Goal: Transaction & Acquisition: Purchase product/service

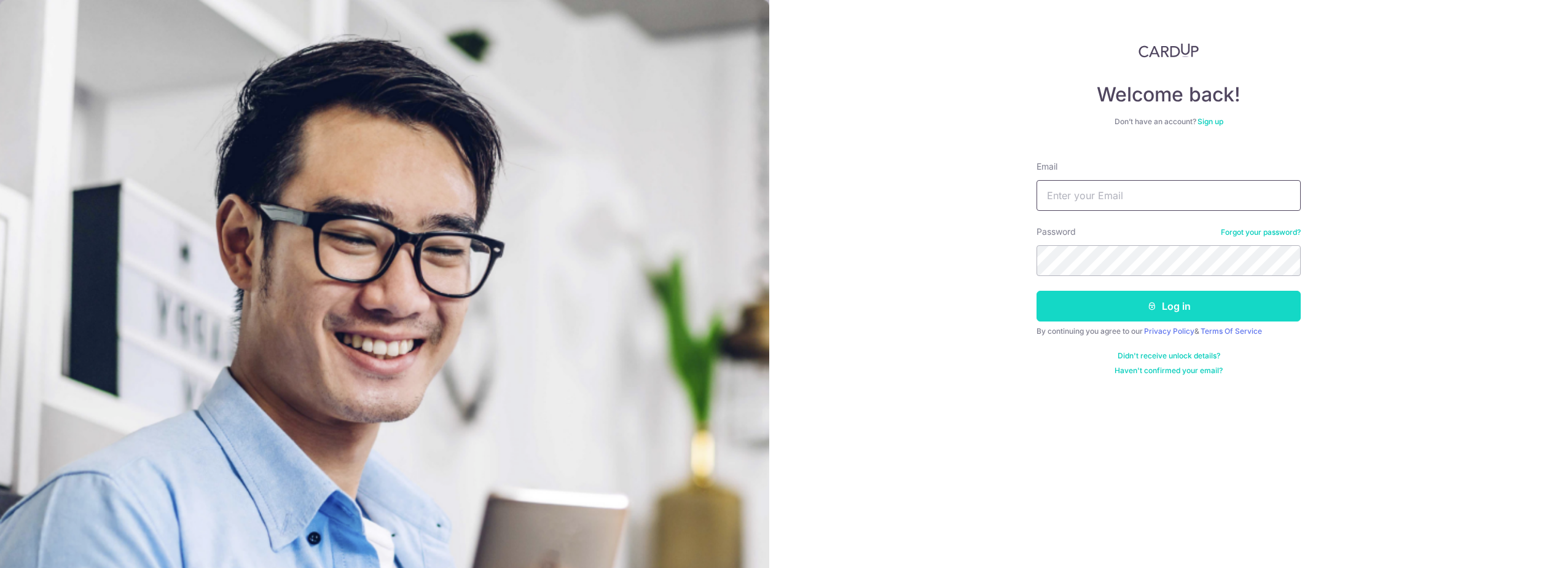
type input "zedxiao@gmail.com"
click at [1123, 298] on button "Log in" at bounding box center [1169, 306] width 265 height 31
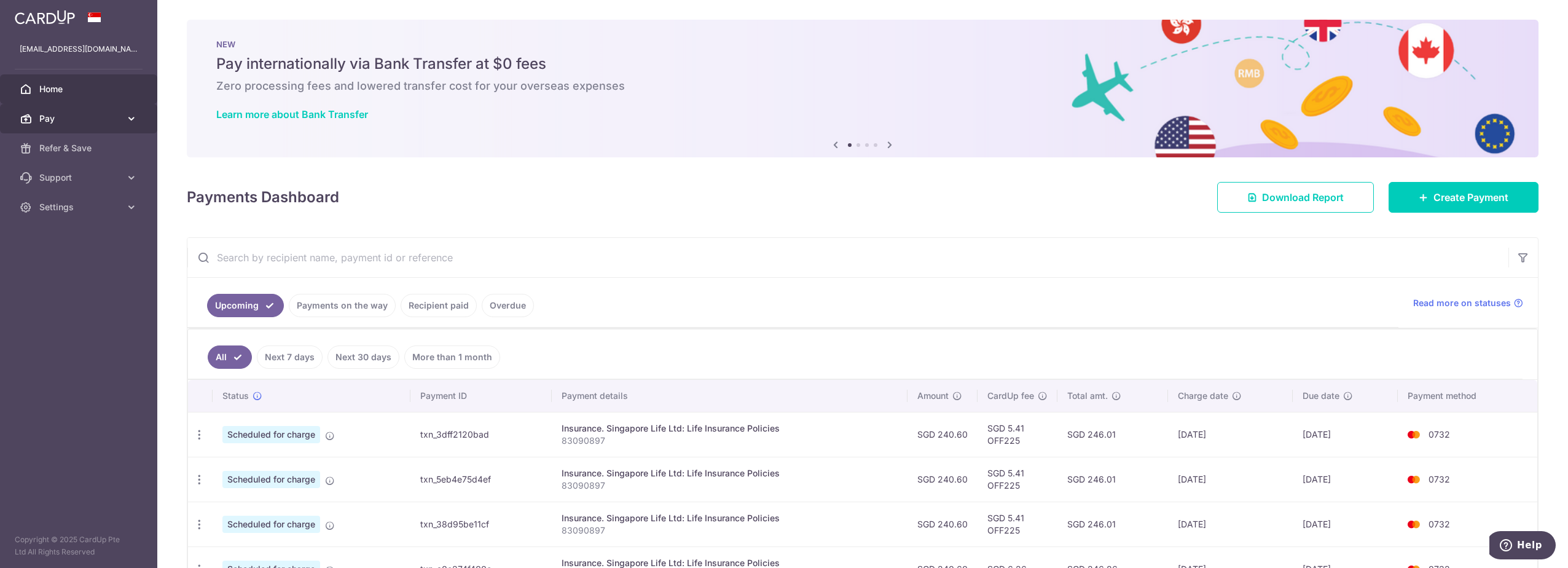
click at [79, 118] on span "Pay" at bounding box center [80, 119] width 81 height 12
click at [80, 144] on span "Payments" at bounding box center [80, 149] width 81 height 12
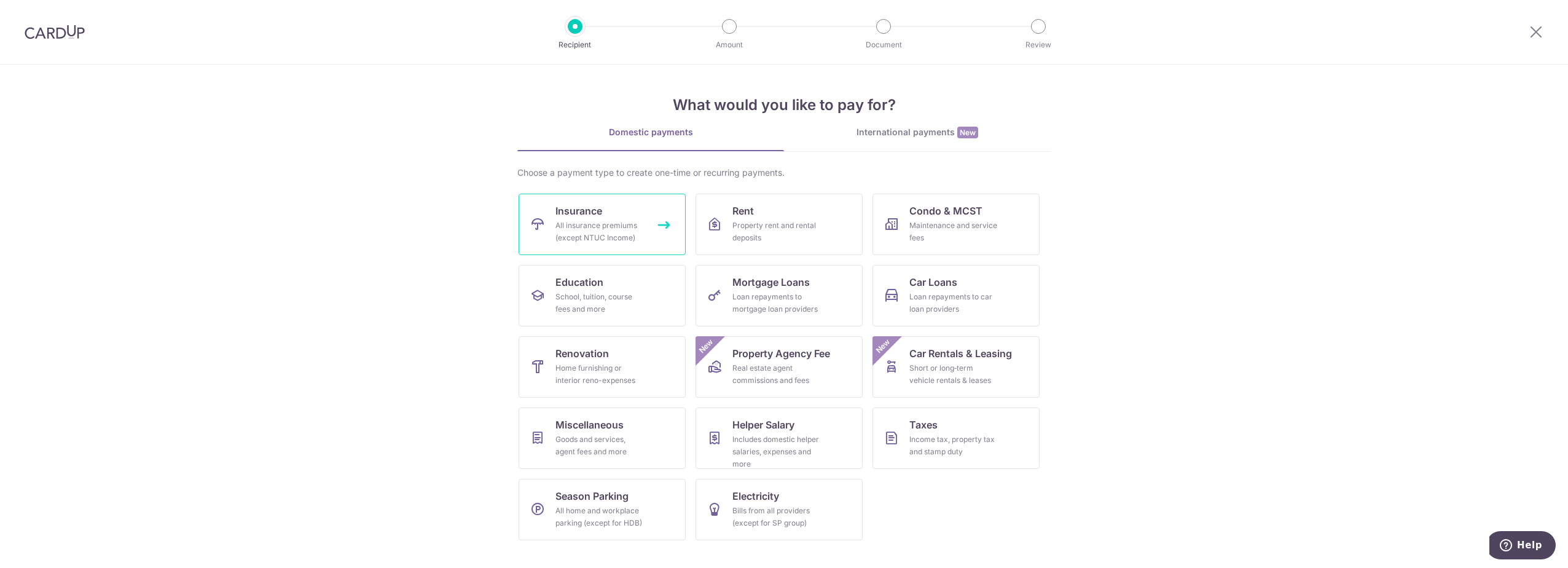
click at [590, 230] on div "All insurance premiums (except NTUC Income)" at bounding box center [599, 232] width 89 height 25
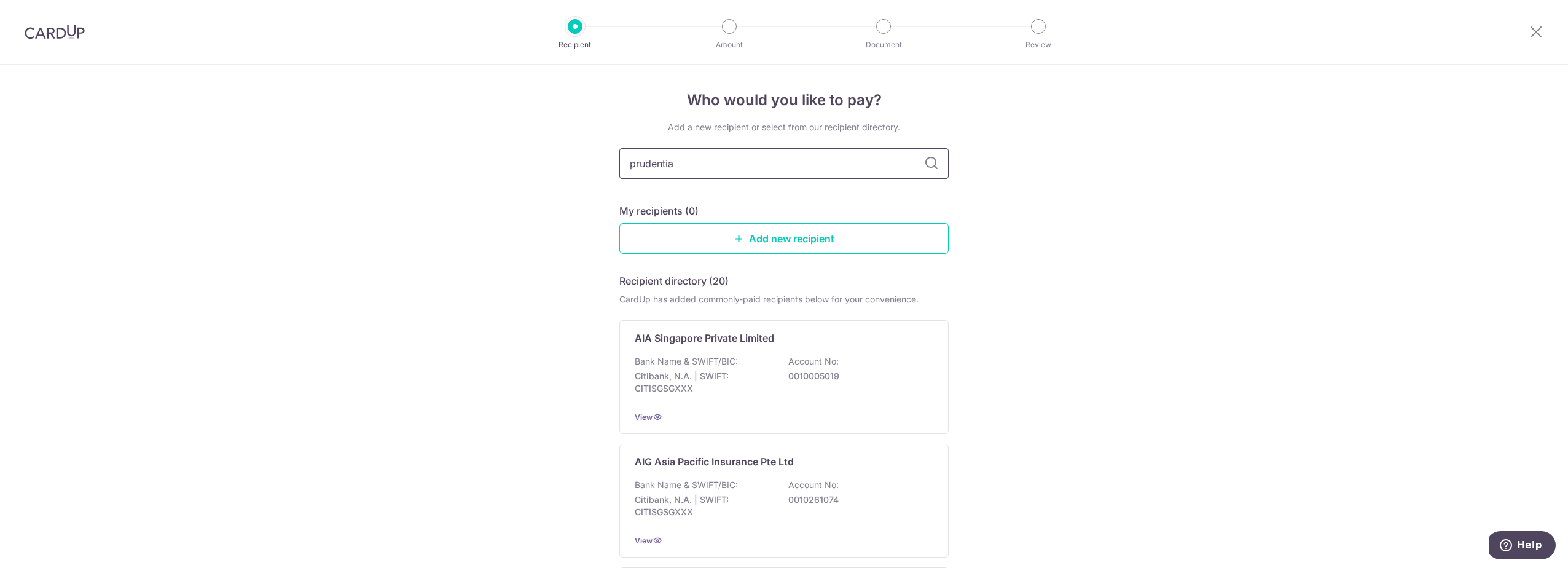
type input "prudential"
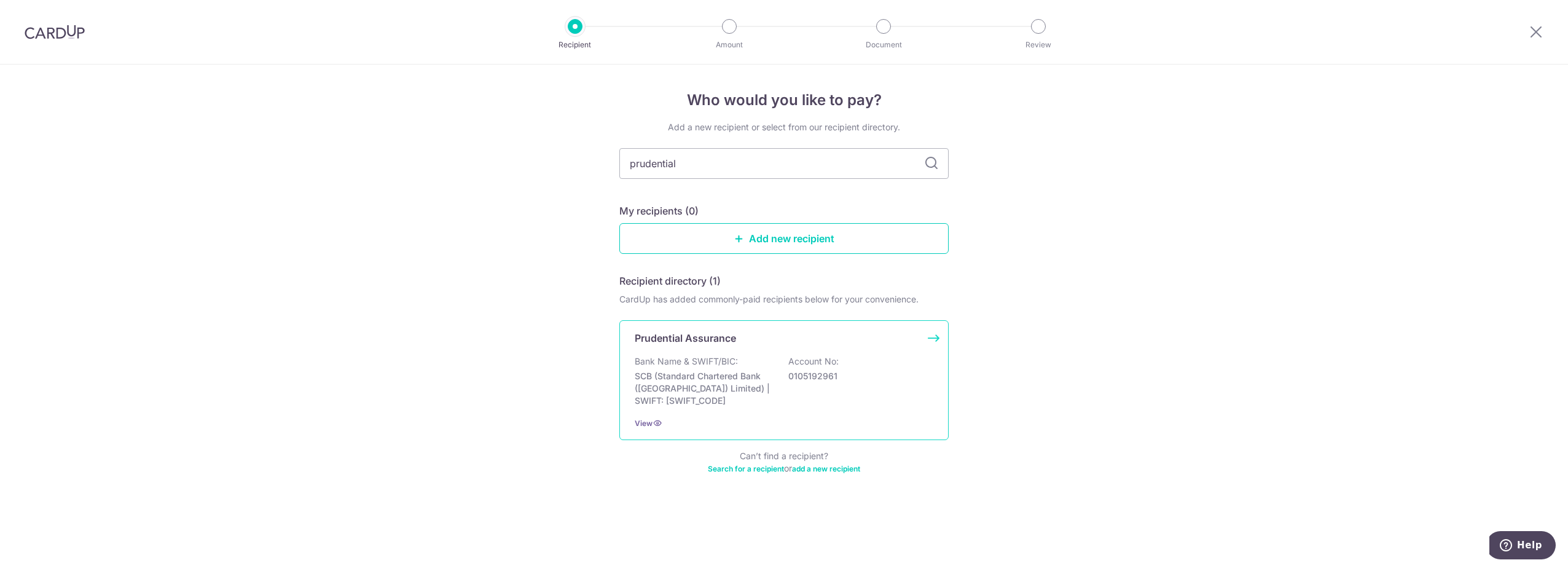
click at [686, 397] on p "SCB (Standard Chartered Bank (Singapore) Limited) | SWIFT: SCBLSG22XXX" at bounding box center [704, 389] width 137 height 37
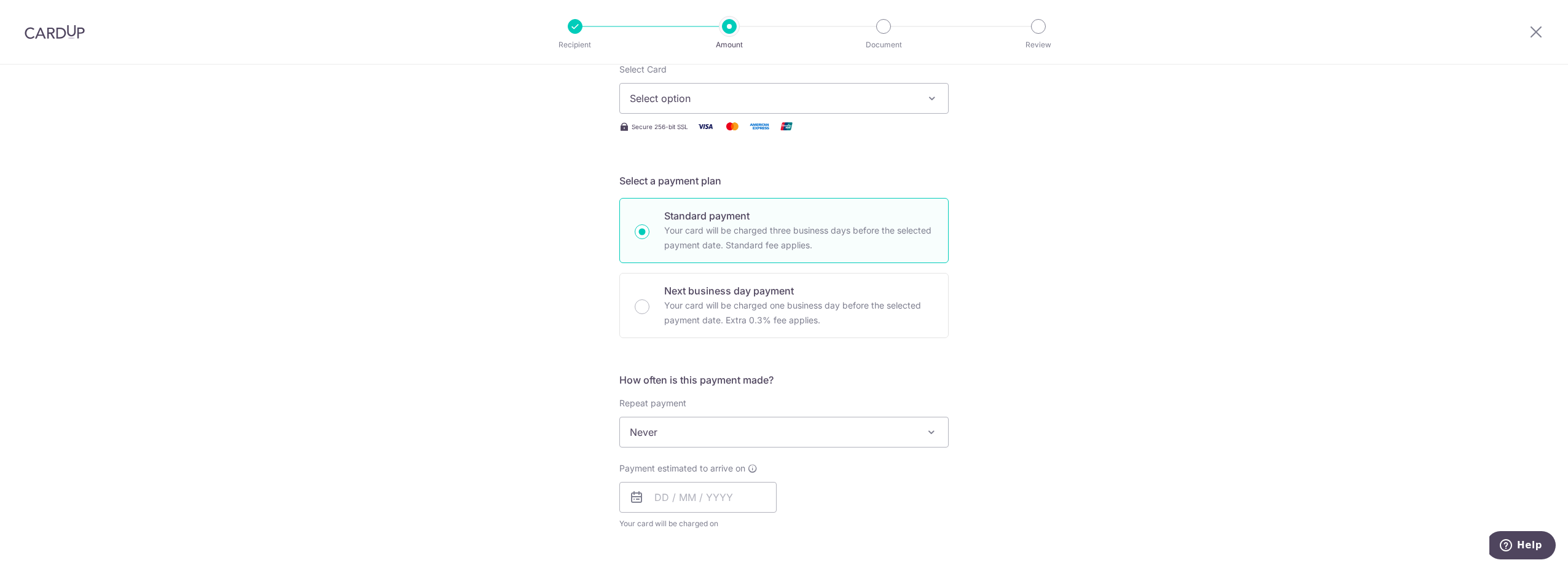
scroll to position [246, 0]
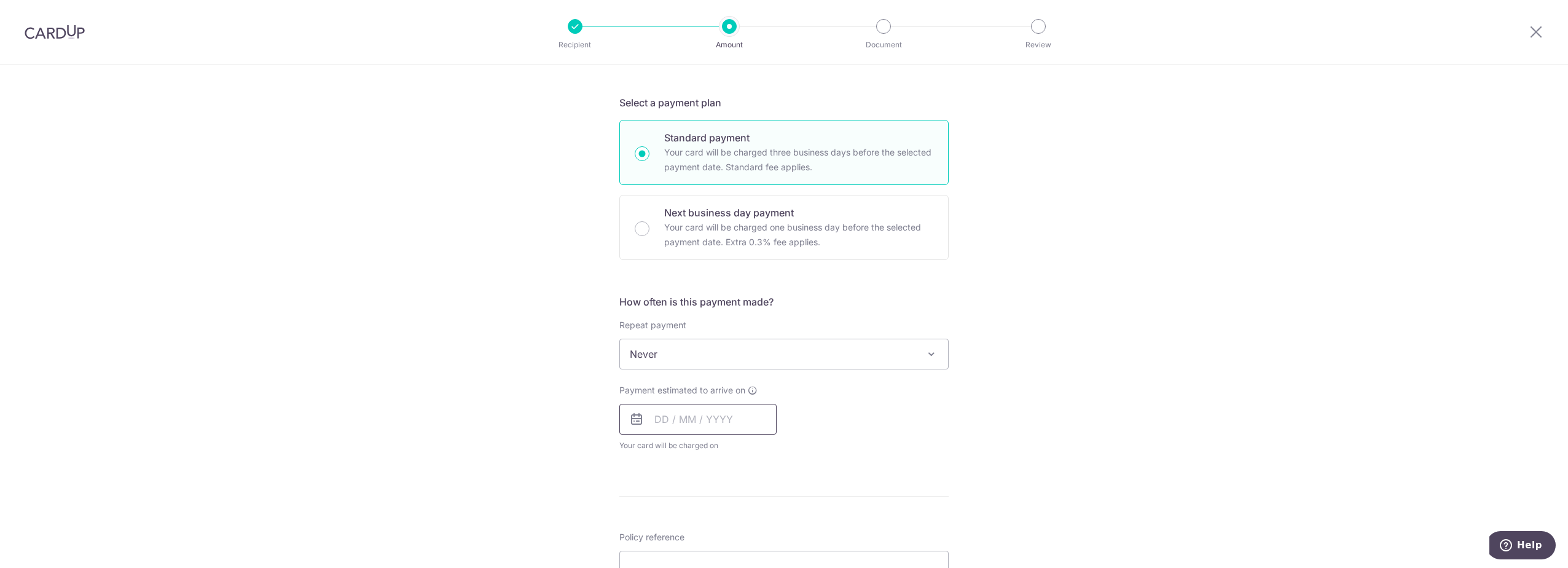
click at [666, 416] on input "text" at bounding box center [697, 419] width 157 height 31
click at [741, 556] on link "16" at bounding box center [743, 556] width 20 height 20
type input "16/10/2025"
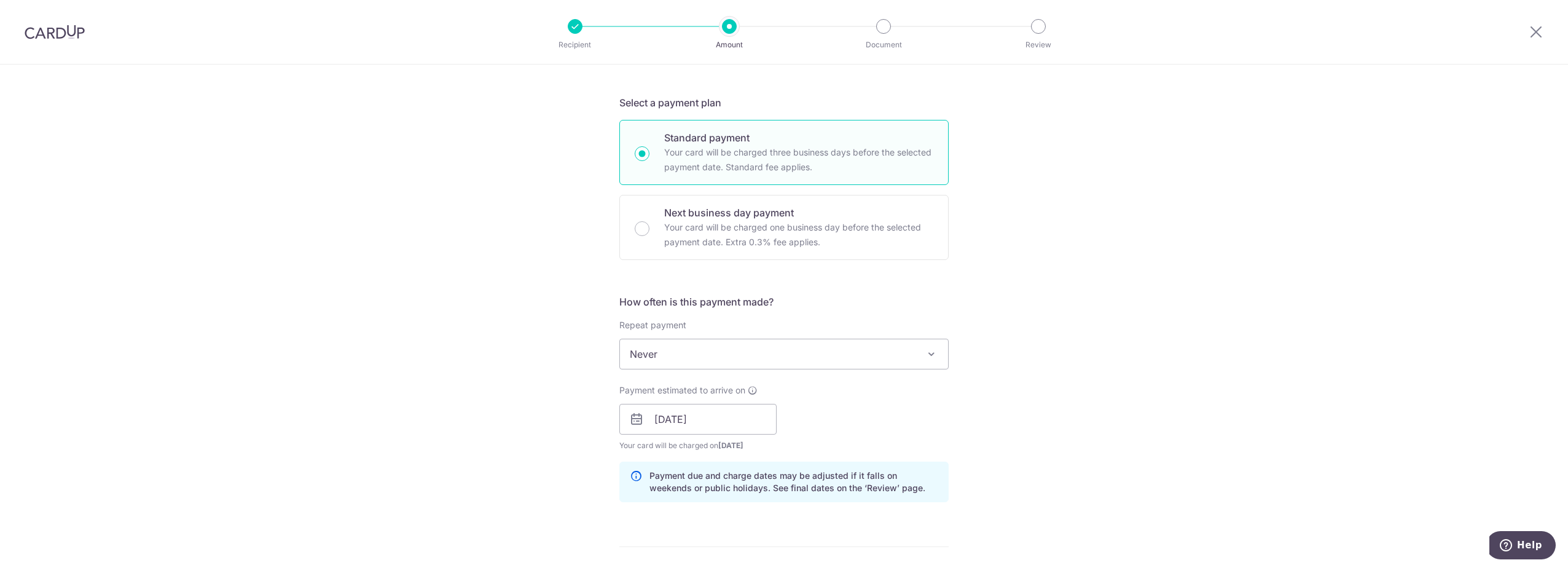
click at [873, 468] on div "Payment due and charge dates may be adjusted if it falls on weekends or public …" at bounding box center [783, 482] width 329 height 41
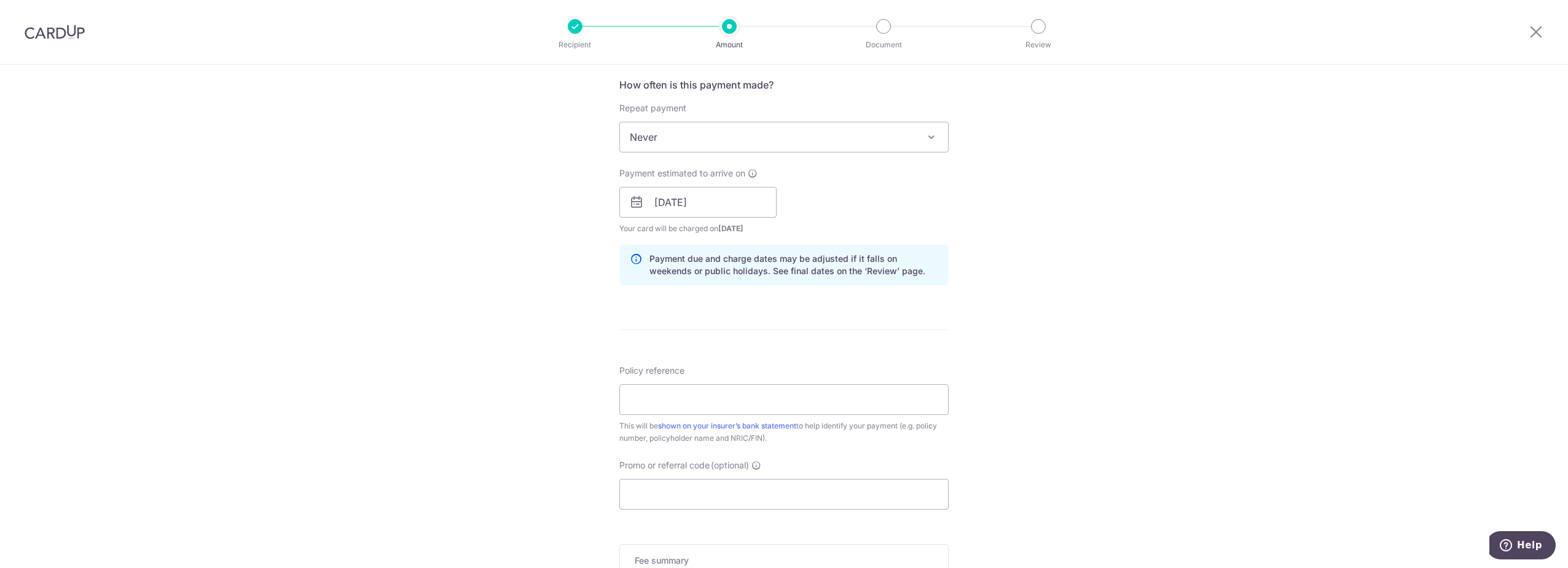
scroll to position [492, 0]
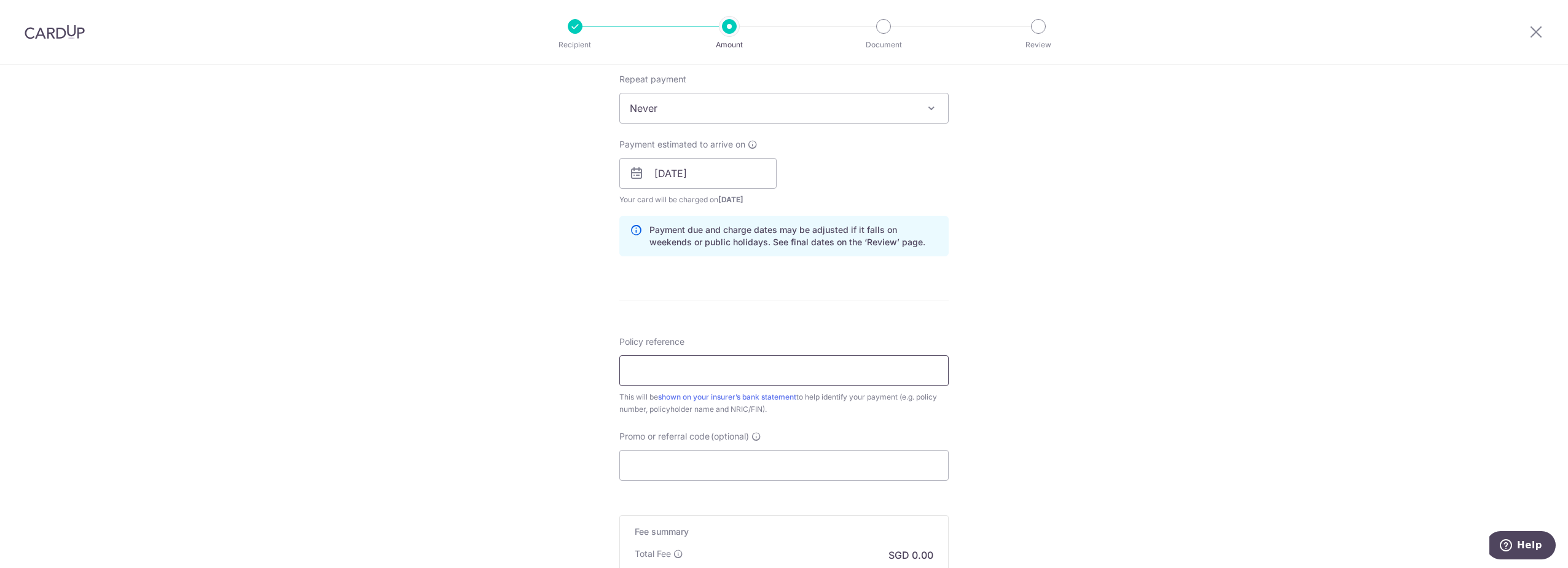
click at [797, 371] on input "Policy reference" at bounding box center [783, 371] width 329 height 31
paste input "59616299"
click at [800, 372] on input "5961629959616299" at bounding box center [783, 371] width 329 height 31
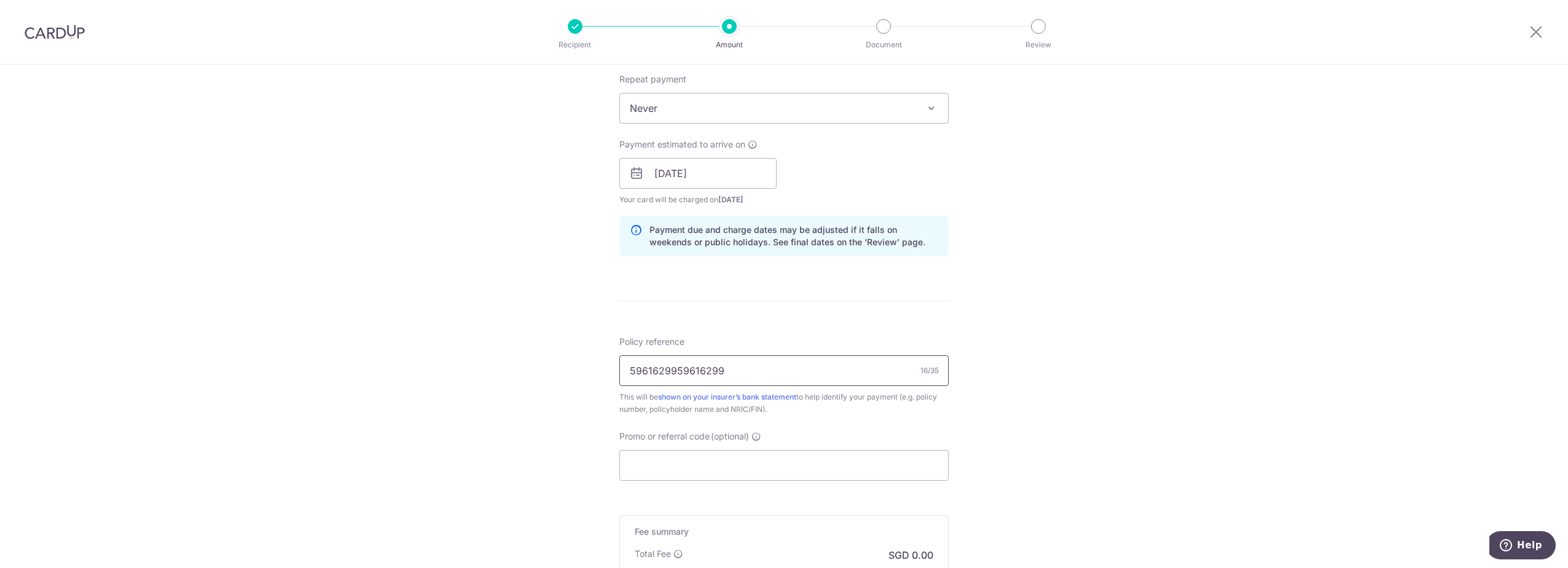
click at [800, 372] on input "5961629959616299" at bounding box center [783, 371] width 329 height 31
paste input "text"
type input "59616299"
click at [776, 455] on input "Promo or referral code (optional)" at bounding box center [783, 466] width 329 height 31
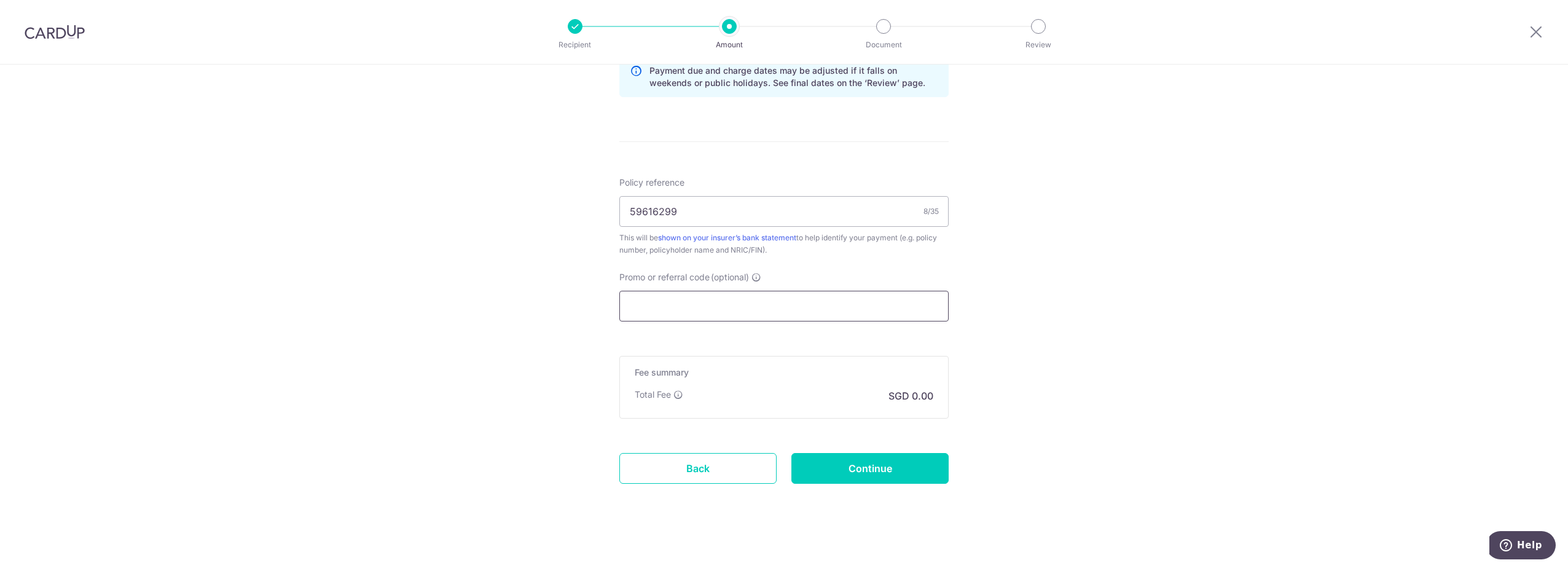
scroll to position [659, 0]
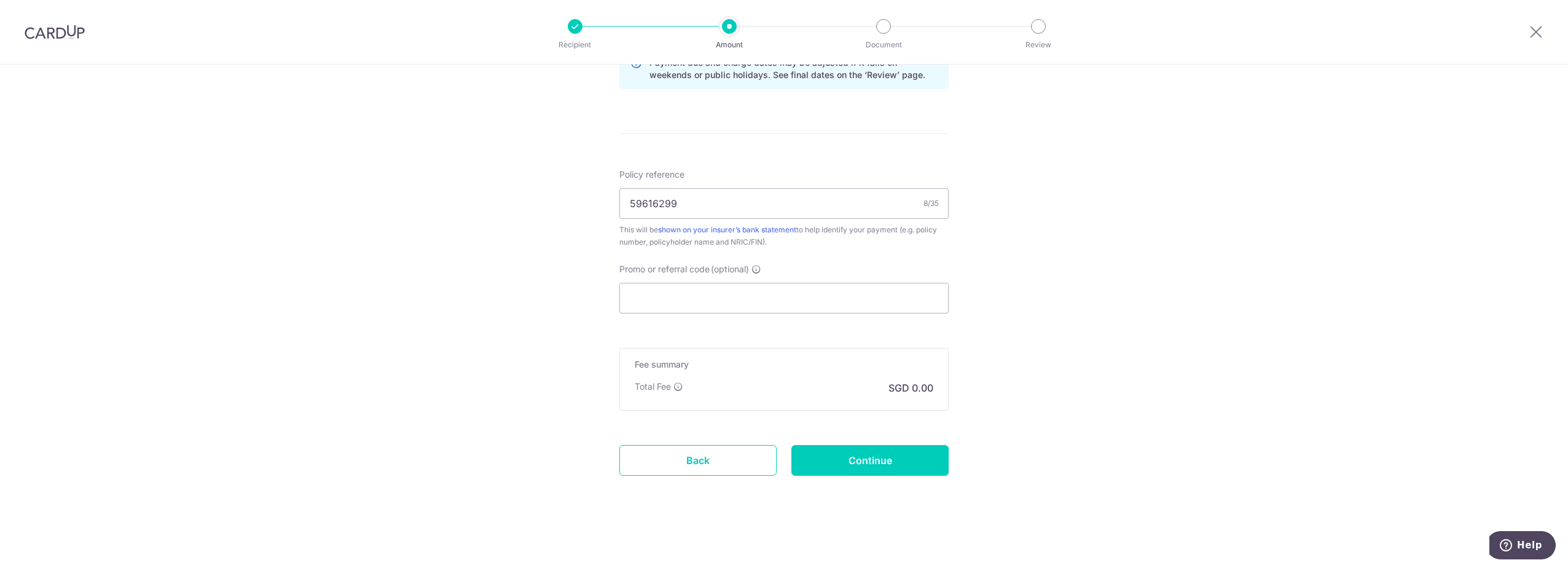
click at [915, 393] on p "SGD 0.00" at bounding box center [910, 388] width 45 height 14
click at [881, 390] on div "Total Fee SGD 0.00" at bounding box center [784, 388] width 299 height 14
click at [899, 388] on p "SGD 0.00" at bounding box center [910, 388] width 45 height 14
click at [916, 386] on p "SGD 0.00" at bounding box center [910, 388] width 45 height 14
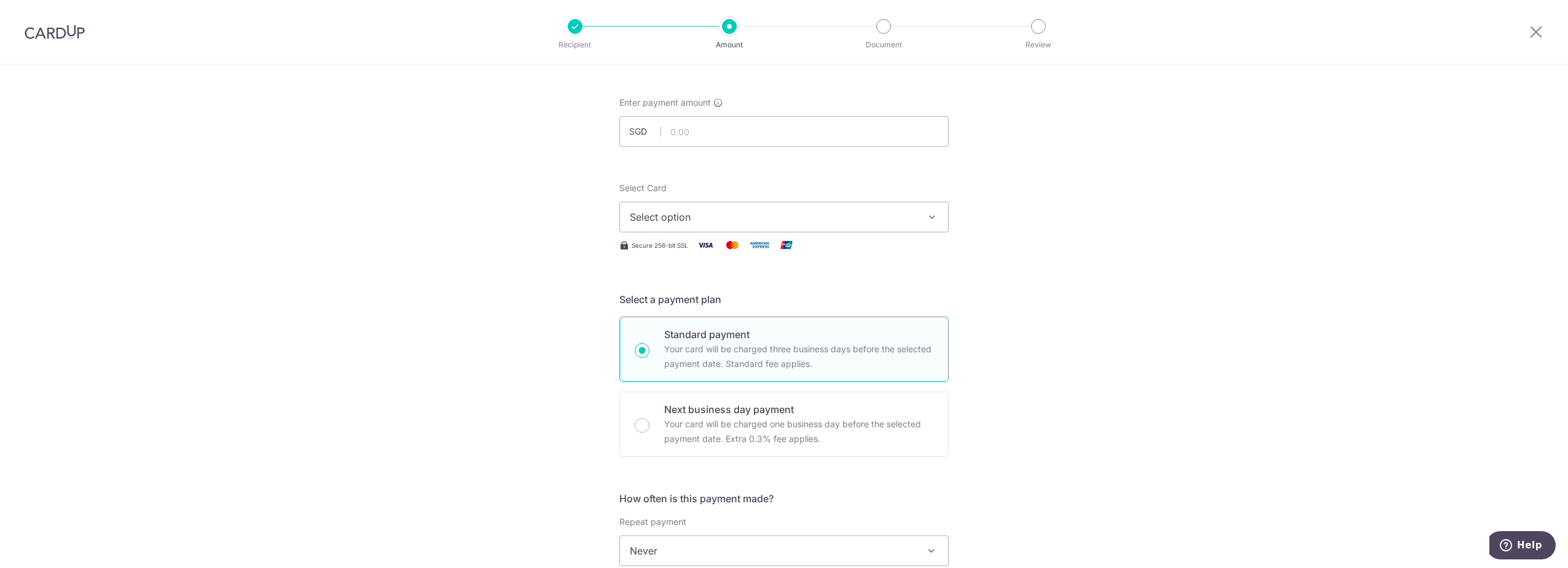
scroll to position [0, 0]
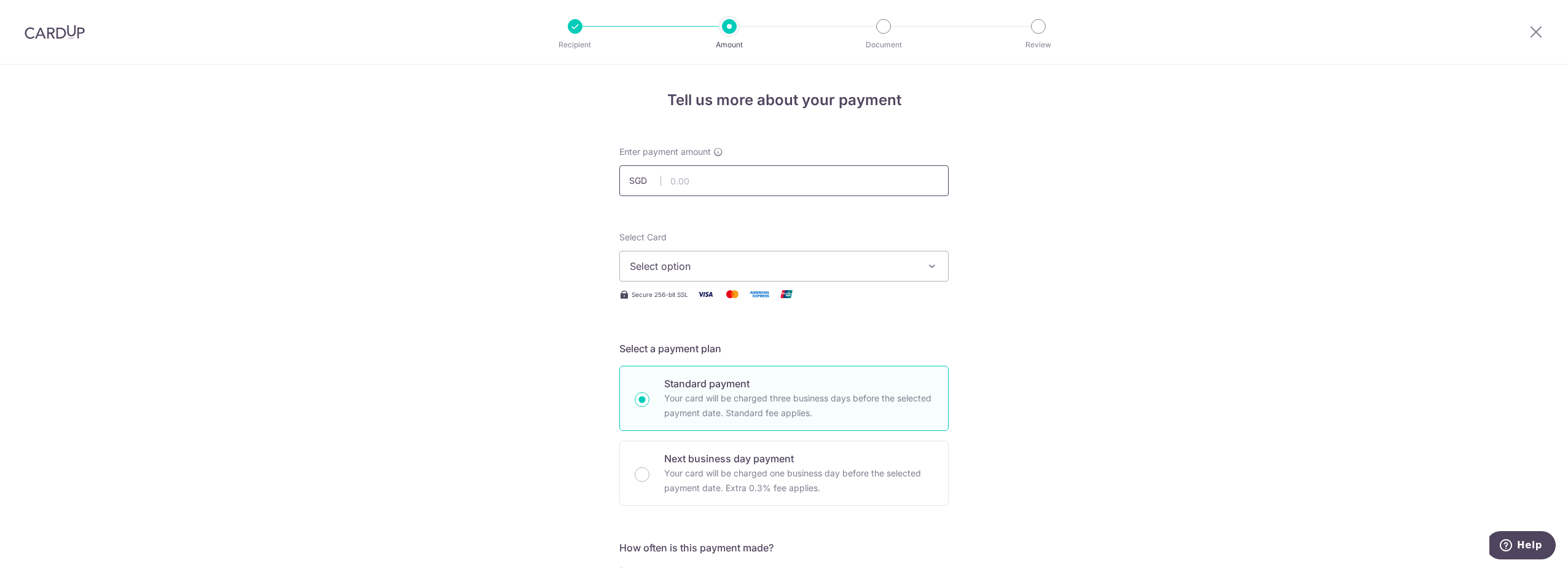
click at [752, 184] on input "text" at bounding box center [783, 181] width 329 height 31
type input "495.00"
click at [892, 259] on button "Select option" at bounding box center [783, 266] width 329 height 31
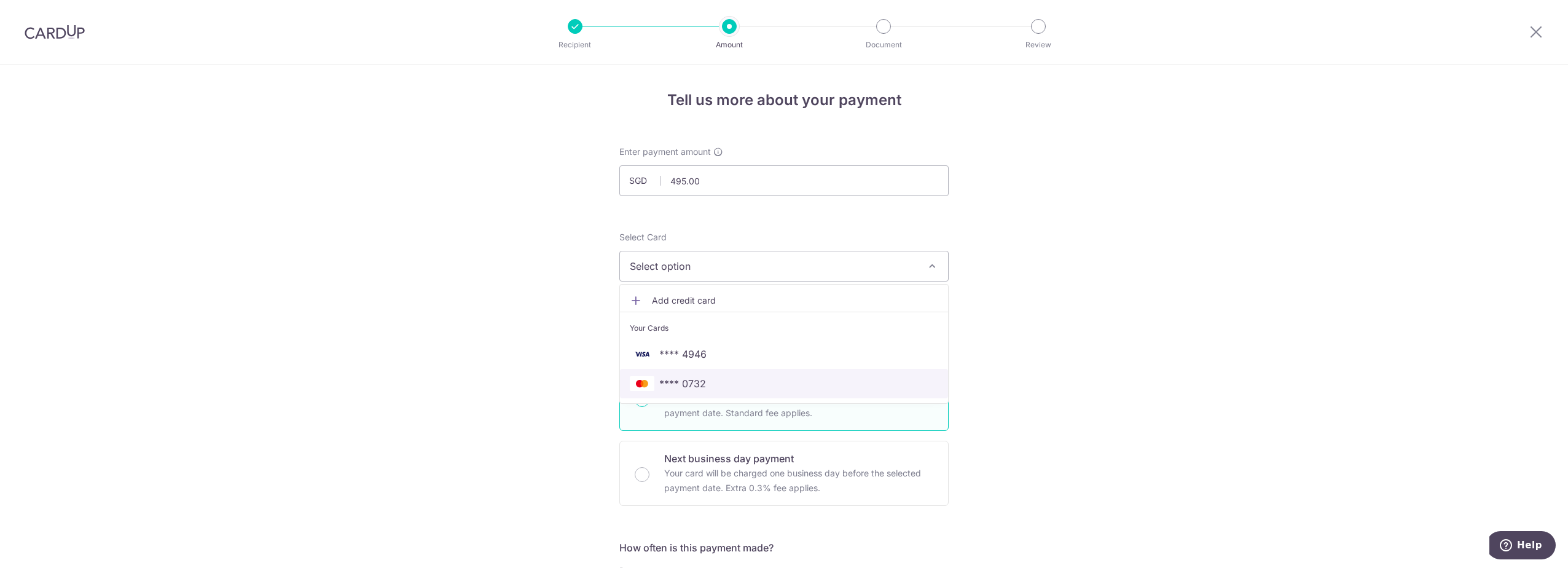
click at [829, 375] on link "**** 0732" at bounding box center [784, 384] width 328 height 30
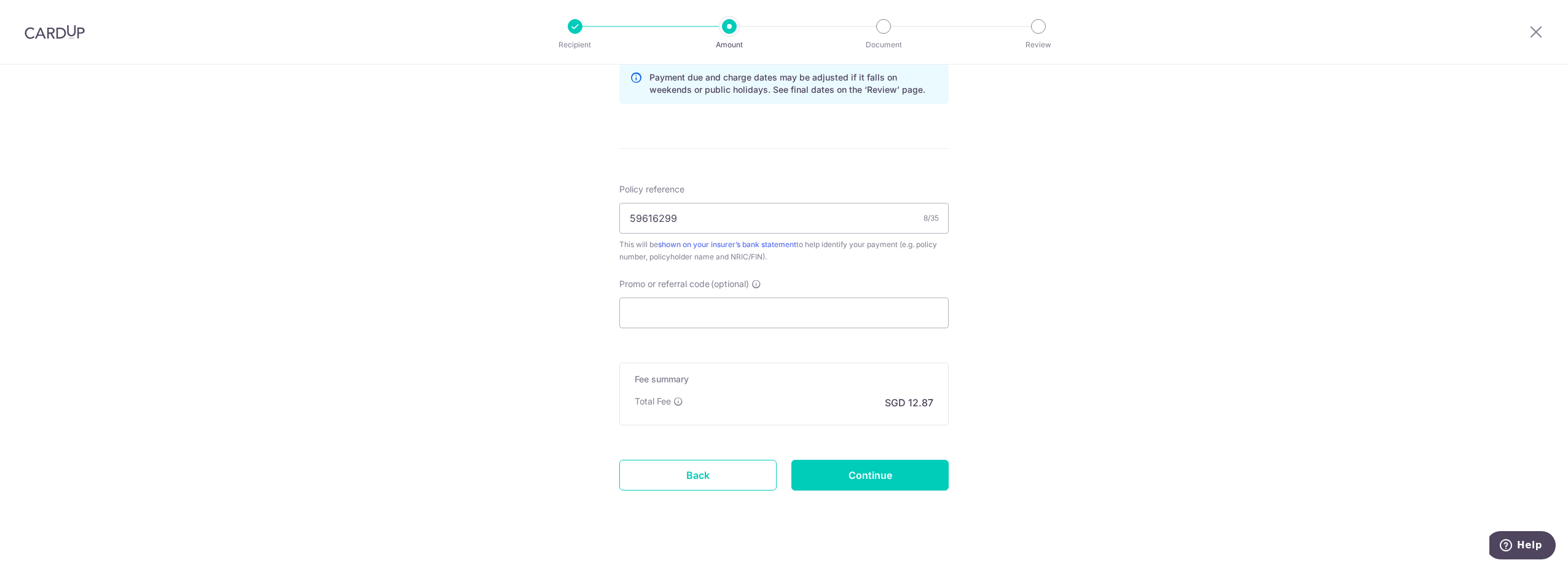
scroll to position [659, 0]
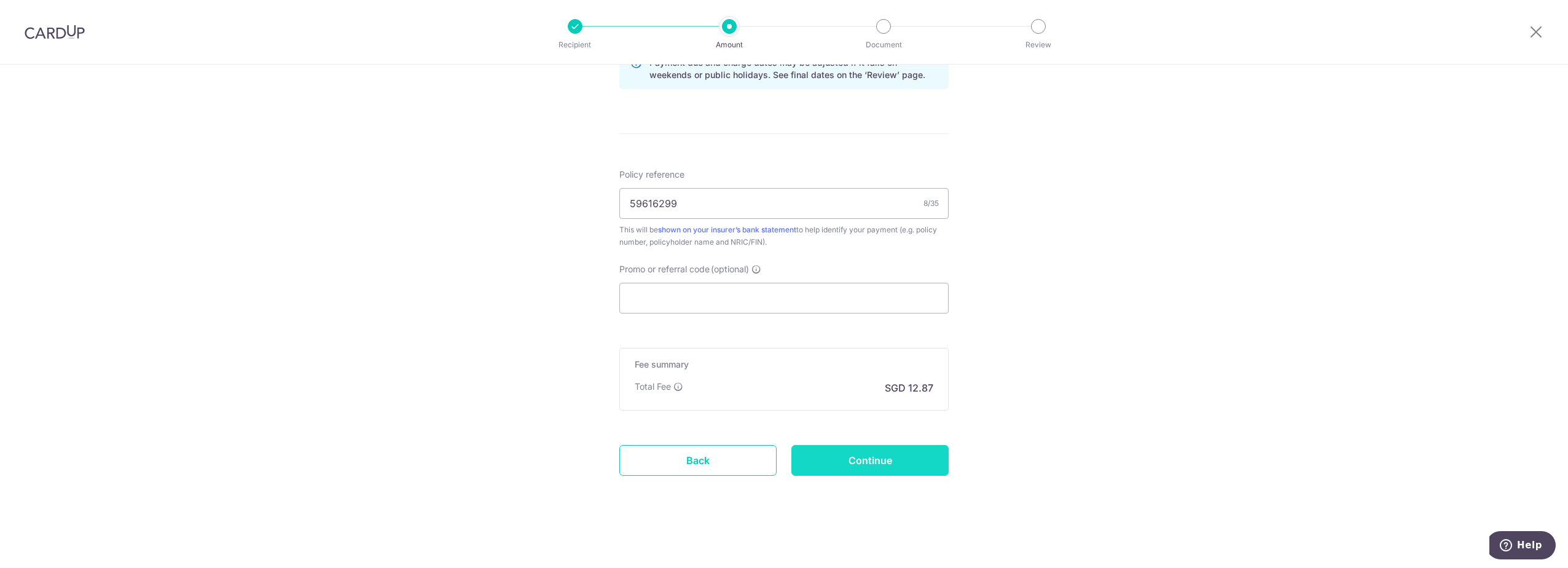
click at [908, 452] on input "Continue" at bounding box center [870, 460] width 157 height 31
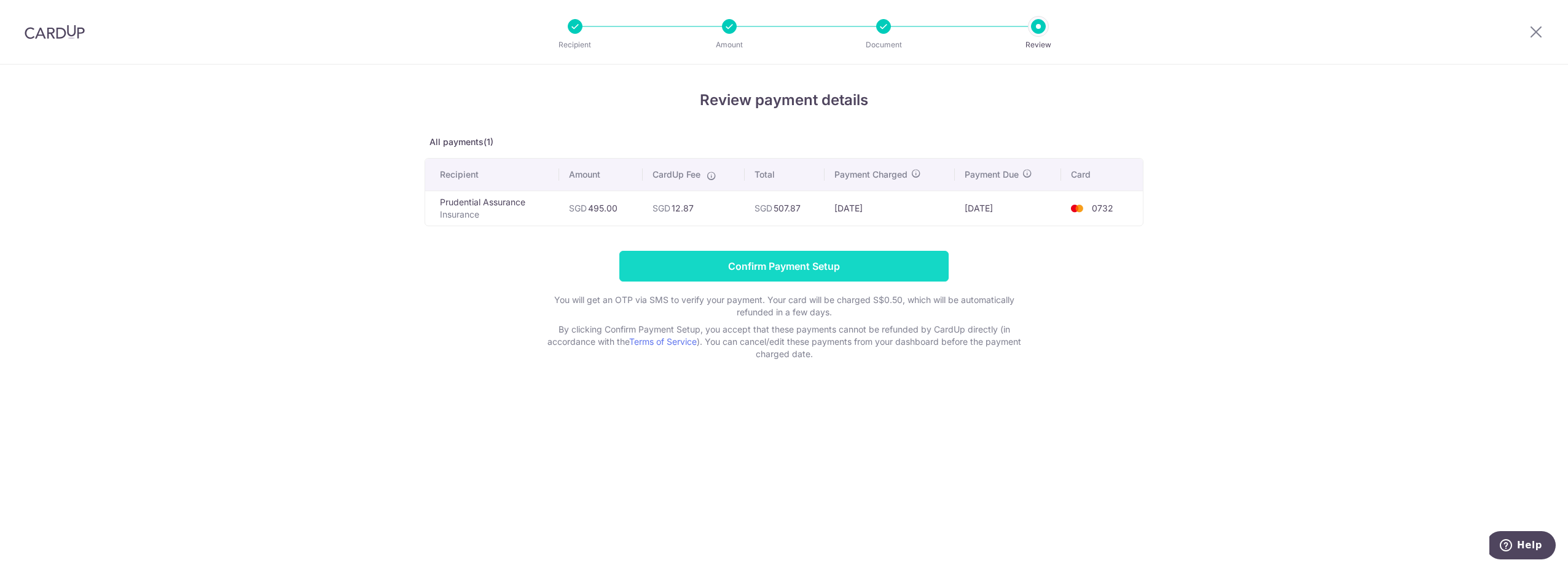
click at [752, 265] on input "Confirm Payment Setup" at bounding box center [783, 266] width 329 height 31
